Goal: Task Accomplishment & Management: Complete application form

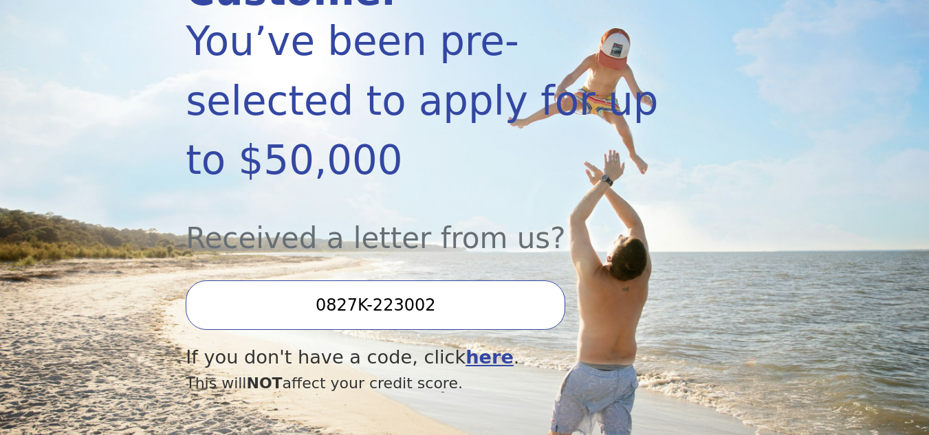
scroll to position [279, 0]
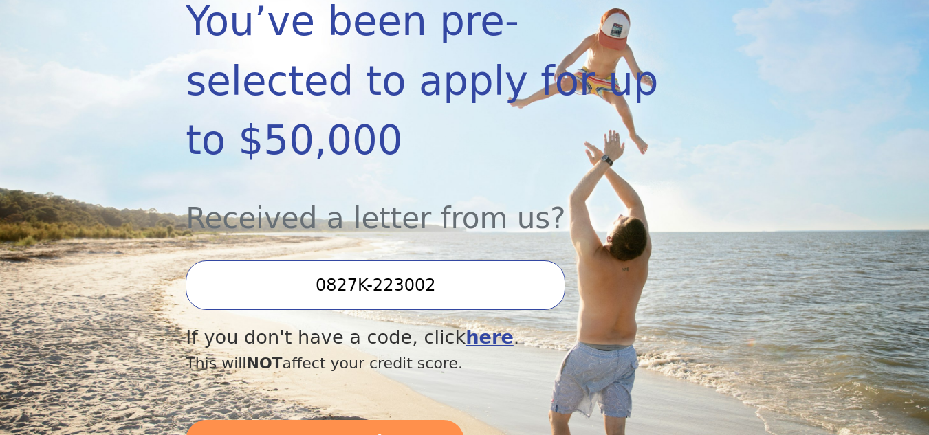
click at [442, 261] on input "0827K-223002" at bounding box center [375, 285] width 379 height 49
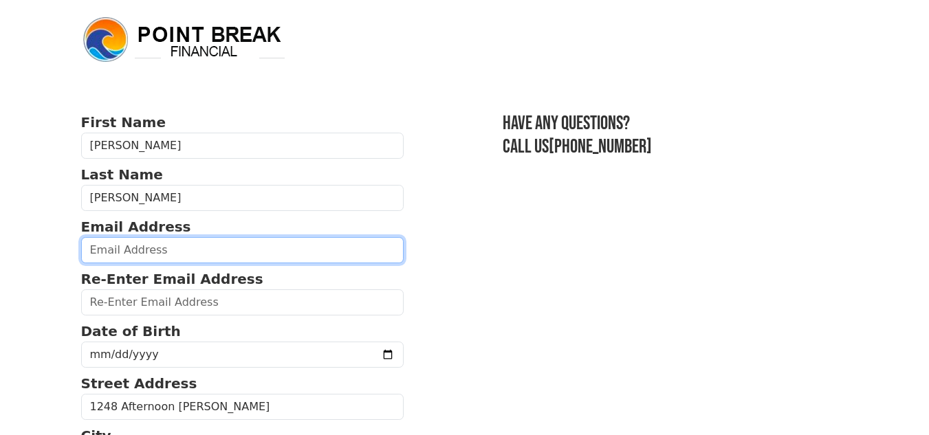
click at [250, 254] on input "email" at bounding box center [242, 250] width 323 height 26
type input "scott.1968@verizon.net"
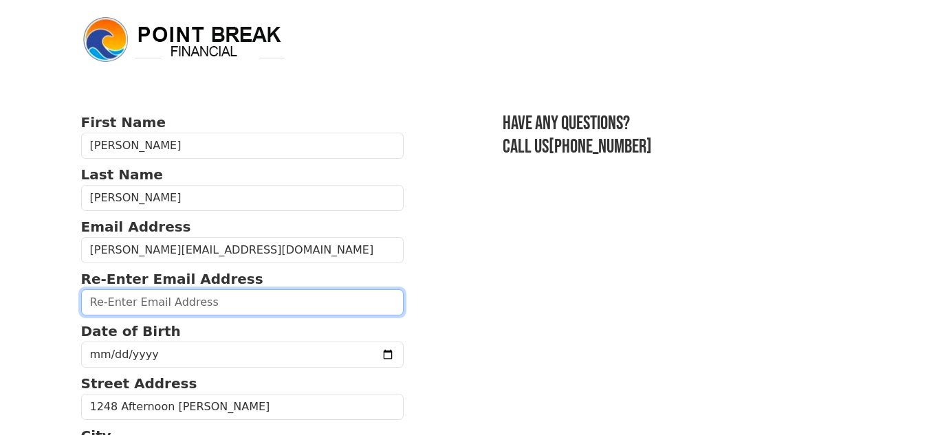
click at [212, 305] on input "email" at bounding box center [242, 302] width 323 height 26
type input "scott.1968@verizon.net"
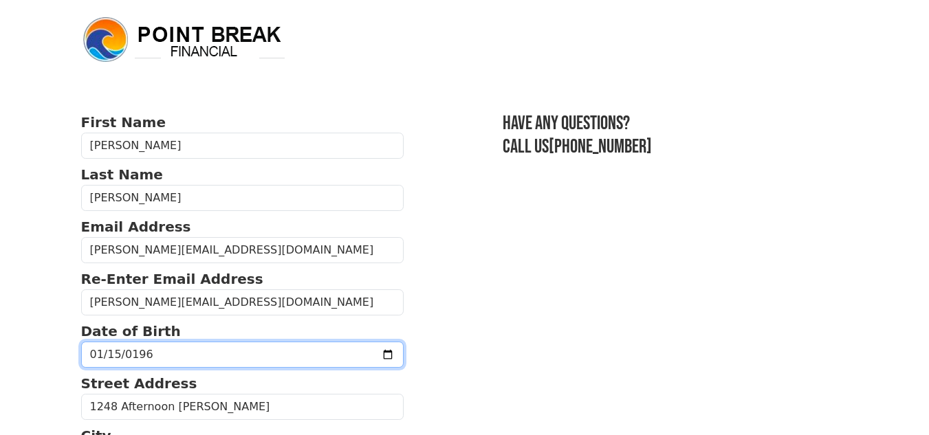
type input "1968-01-15"
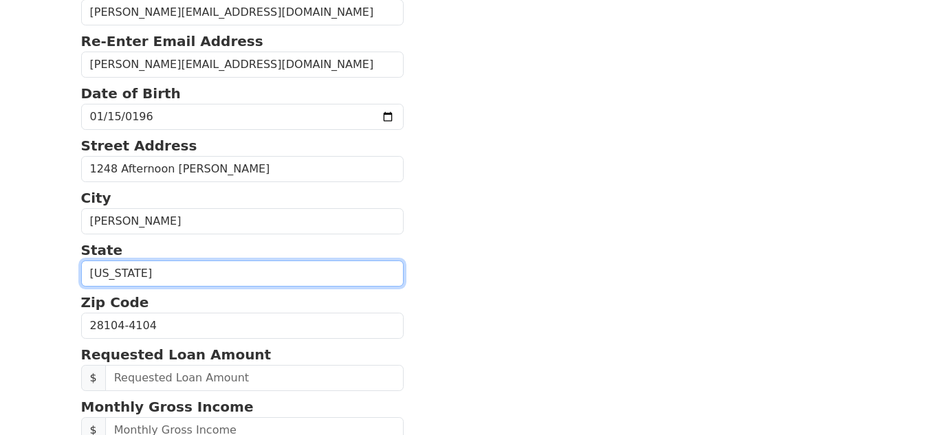
scroll to position [242, 0]
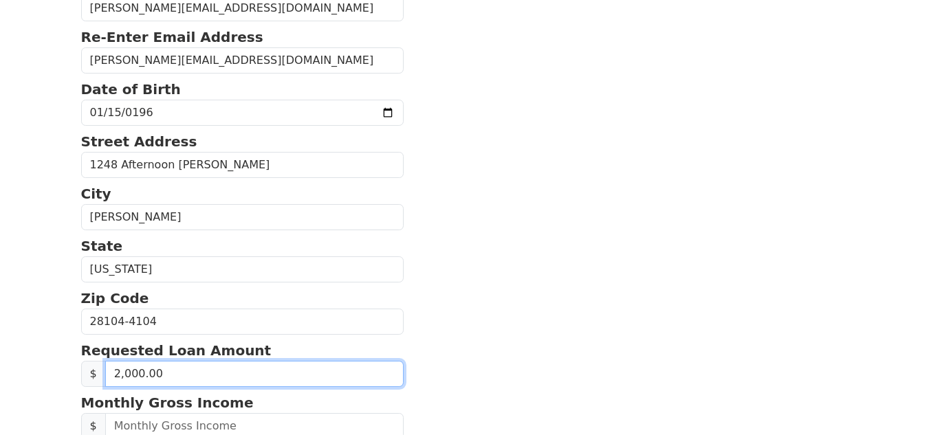
type input "20,000.00"
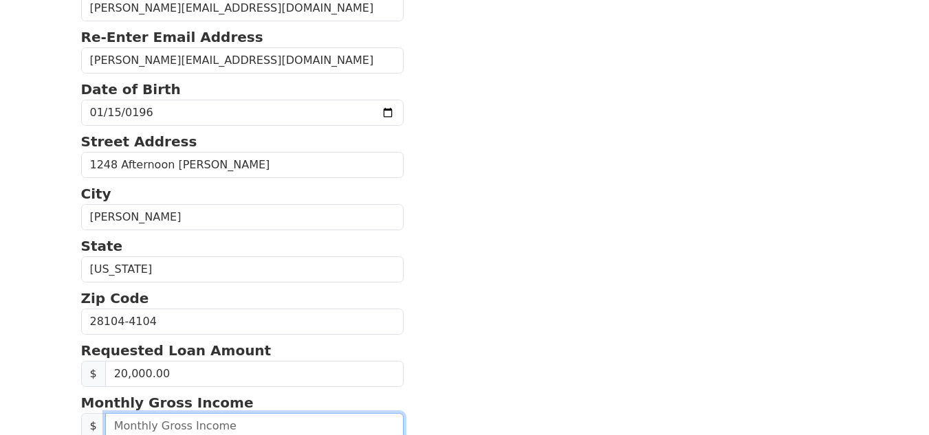
scroll to position [246, 0]
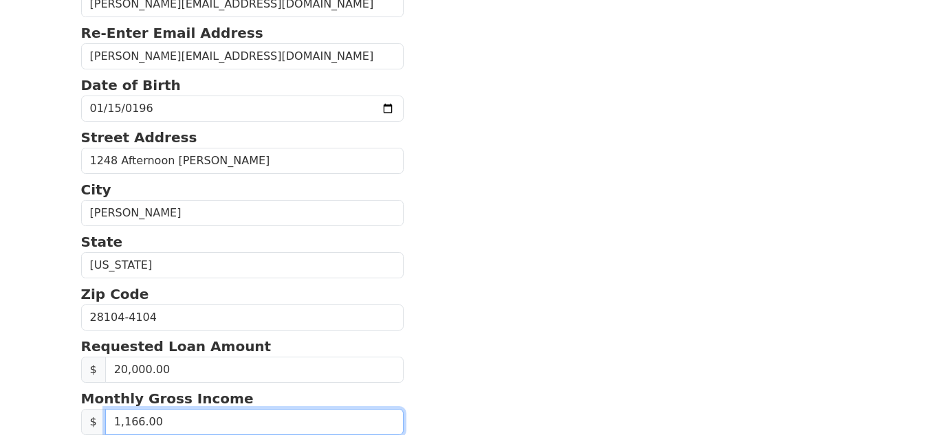
type input "11,667.00"
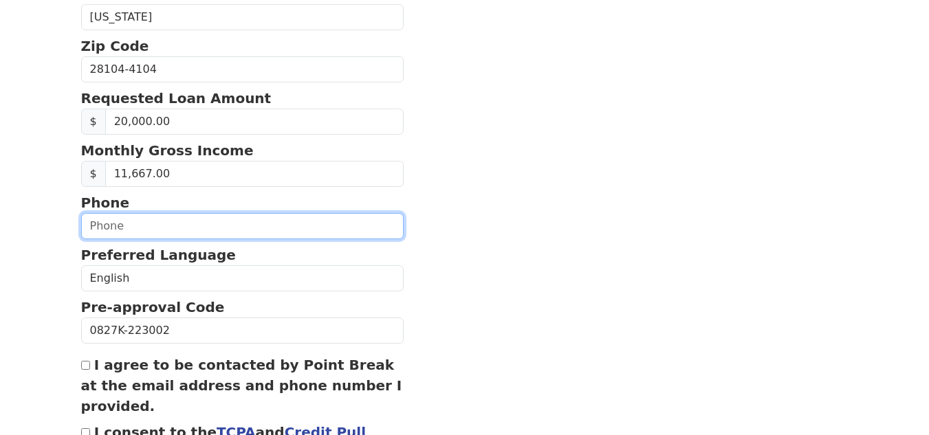
scroll to position [503, 0]
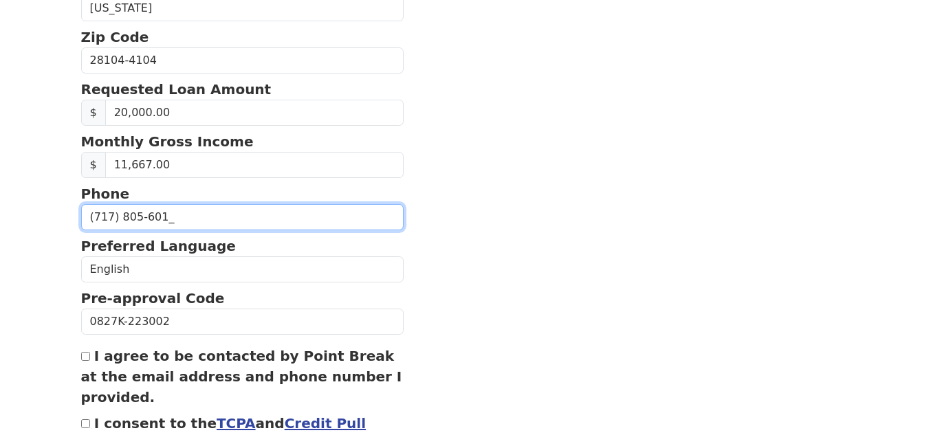
type input "(717) 805-6012"
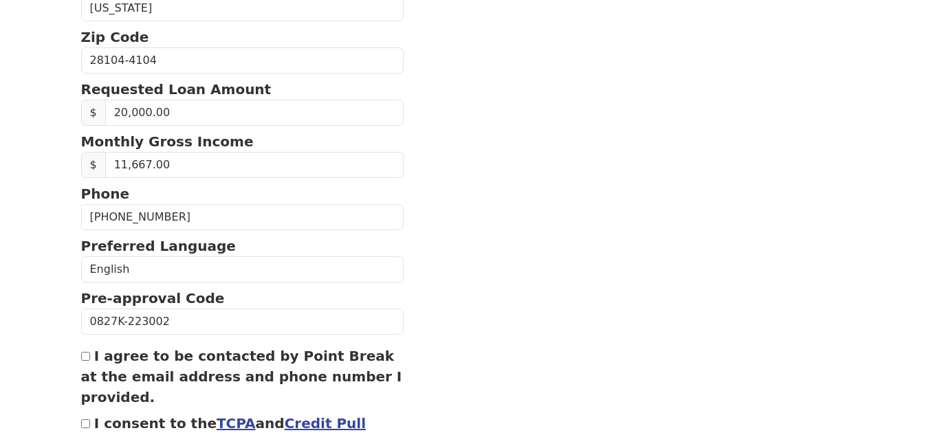
click at [85, 356] on input "I agree to be contacted by Point Break at the email address and phone number I …" at bounding box center [85, 356] width 9 height 9
checkbox input "true"
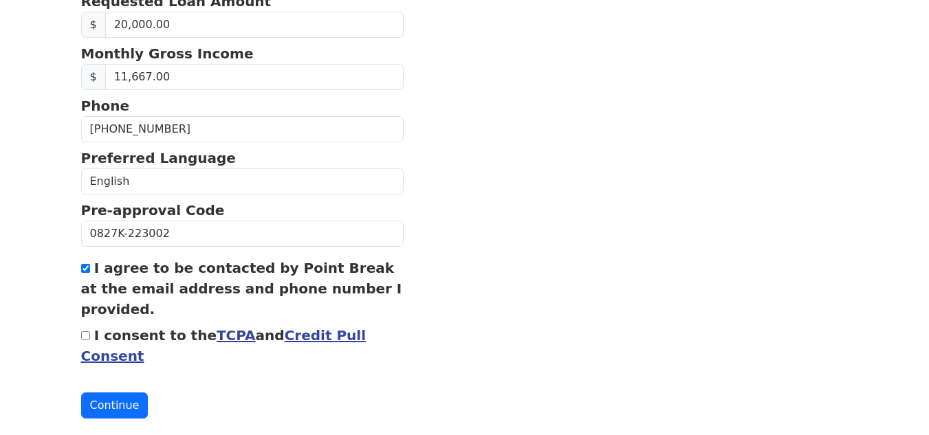
scroll to position [596, 0]
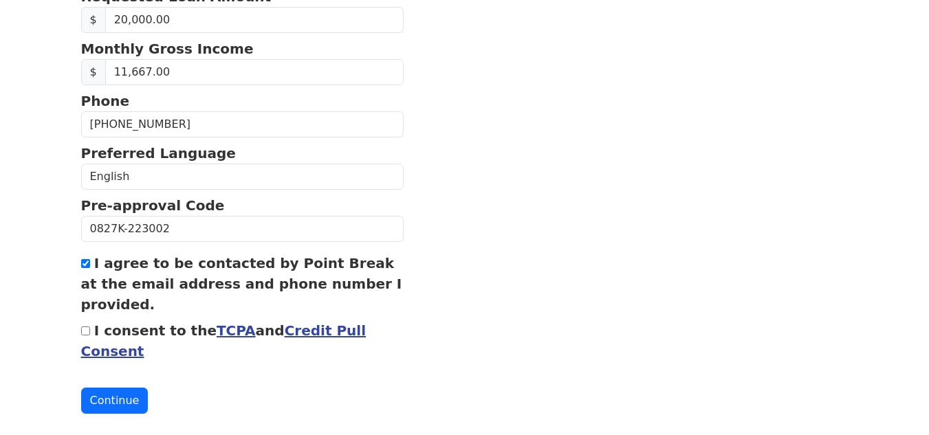
click at [85, 329] on input "I consent to the TCPA and Credit Pull Consent" at bounding box center [85, 331] width 9 height 9
checkbox input "true"
click at [113, 395] on button "Continue" at bounding box center [114, 401] width 67 height 26
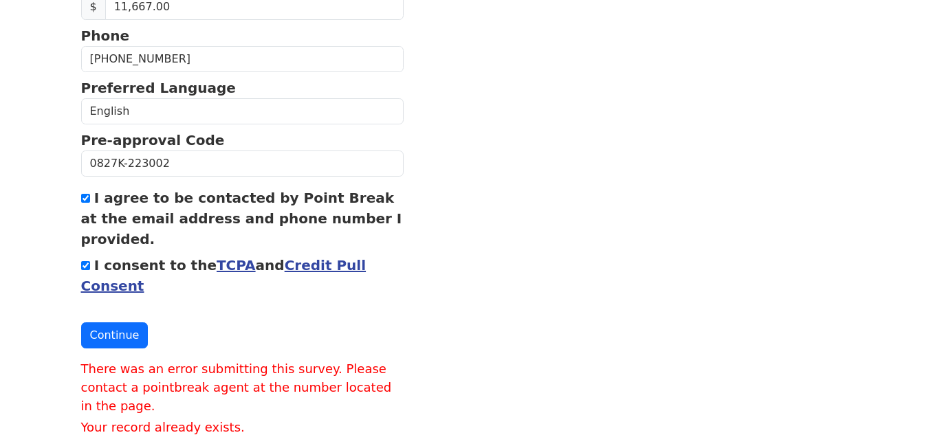
scroll to position [704, 0]
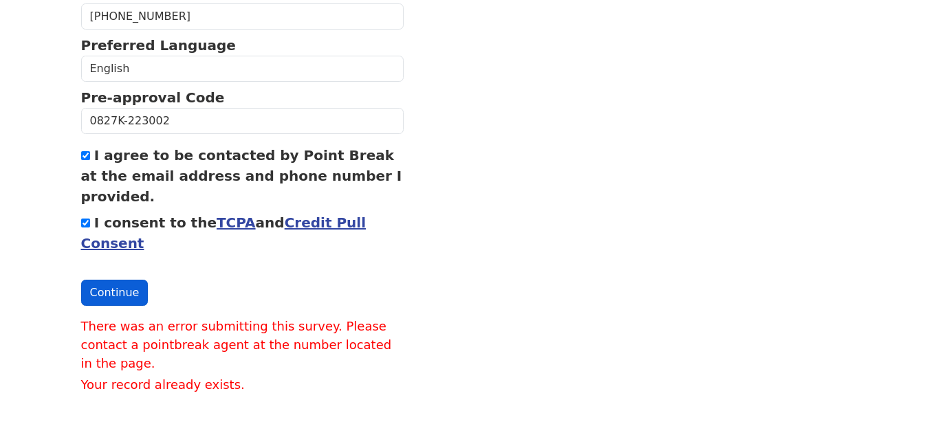
click at [86, 289] on button "Continue" at bounding box center [114, 293] width 67 height 26
